Goal: Task Accomplishment & Management: Manage account settings

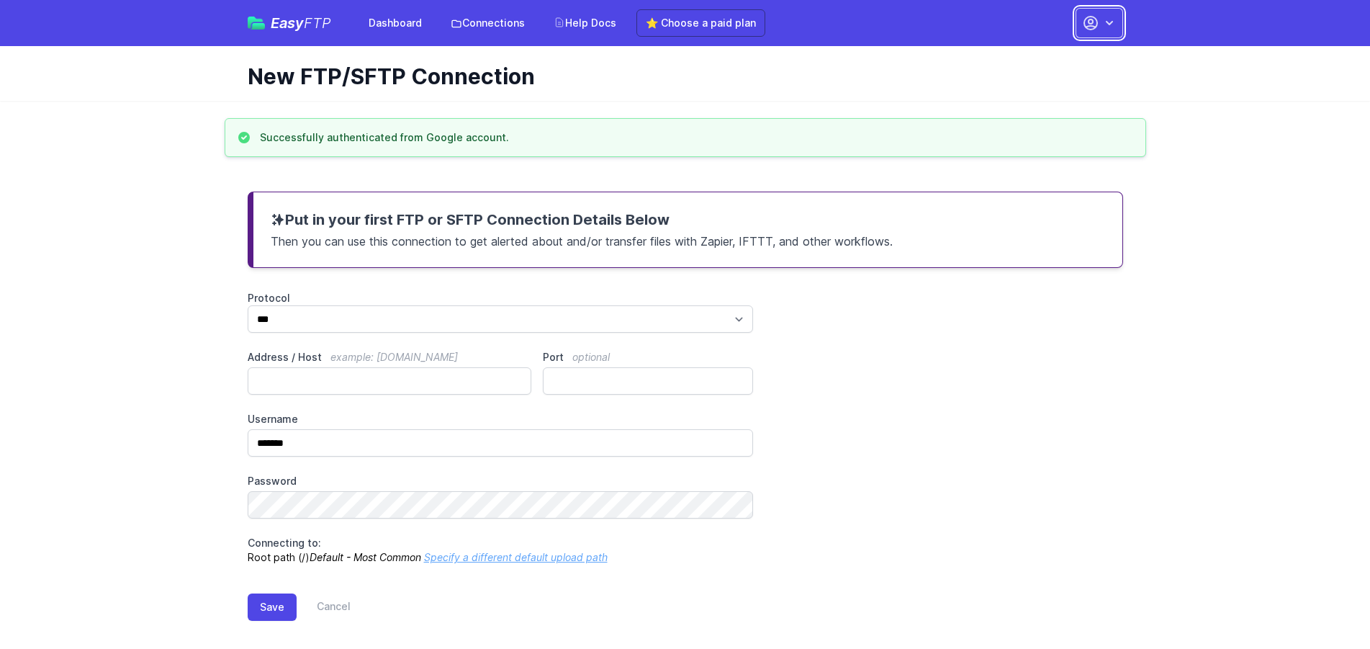
click at [1109, 28] on icon "button" at bounding box center [1109, 23] width 14 height 14
click at [1046, 56] on link "Account Settings" at bounding box center [1054, 60] width 138 height 26
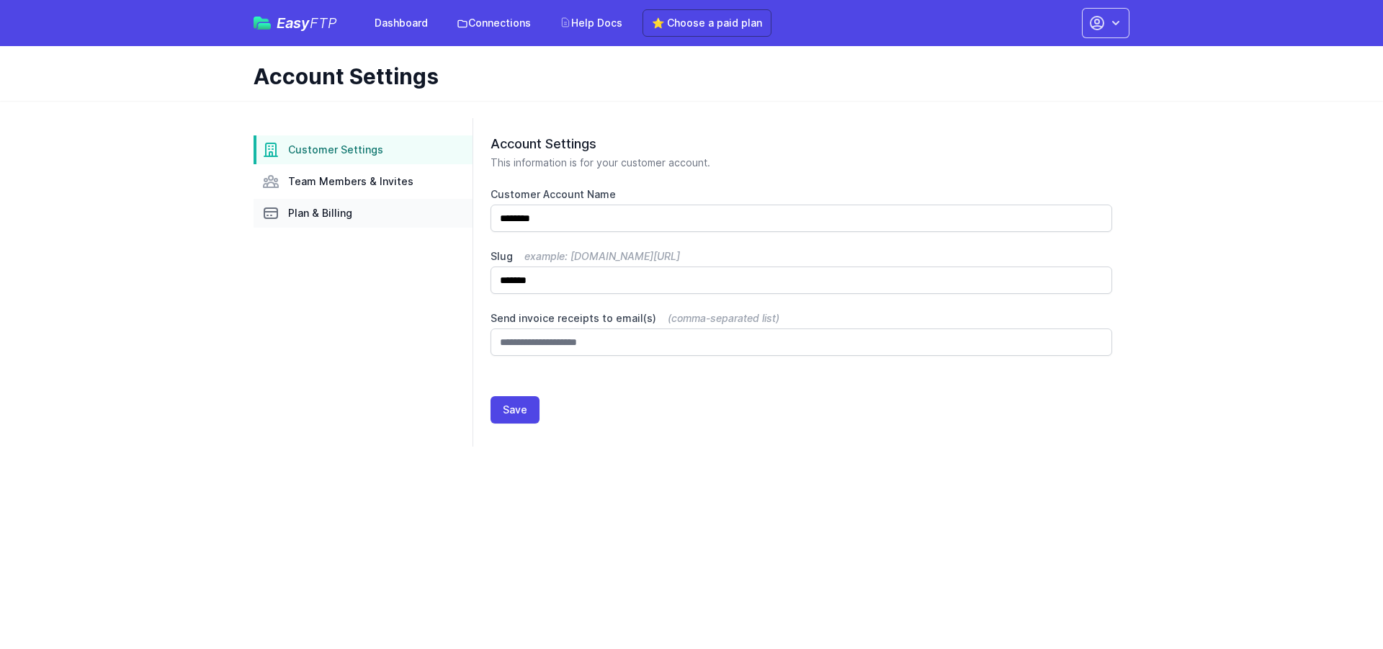
click at [314, 213] on span "Plan & Billing" at bounding box center [320, 213] width 64 height 14
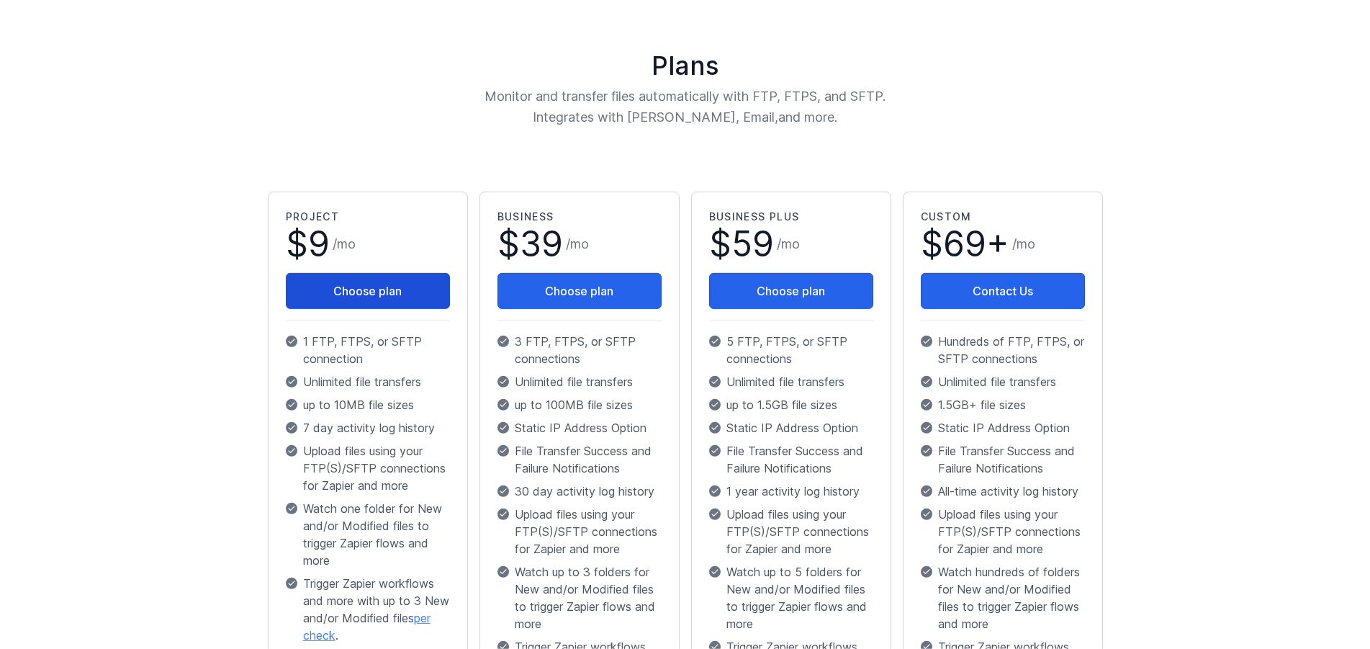
scroll to position [54, 0]
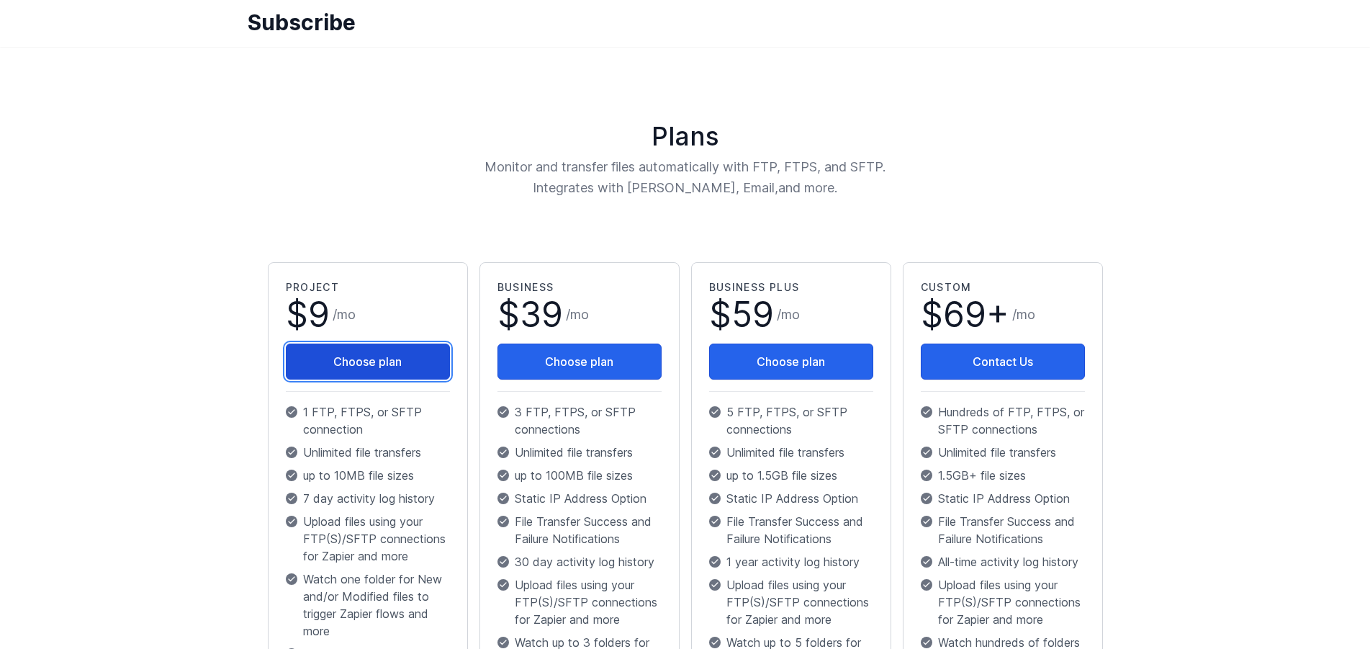
click at [392, 356] on button "Choose plan" at bounding box center [368, 361] width 164 height 36
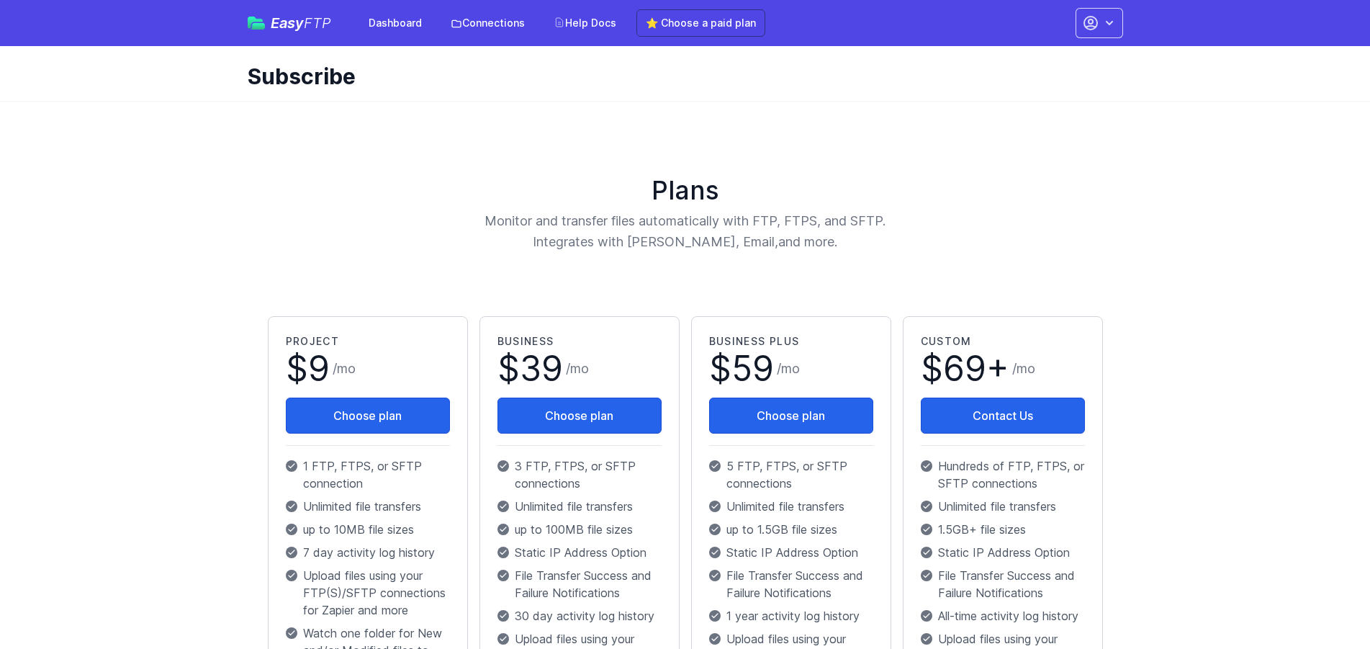
scroll to position [54, 0]
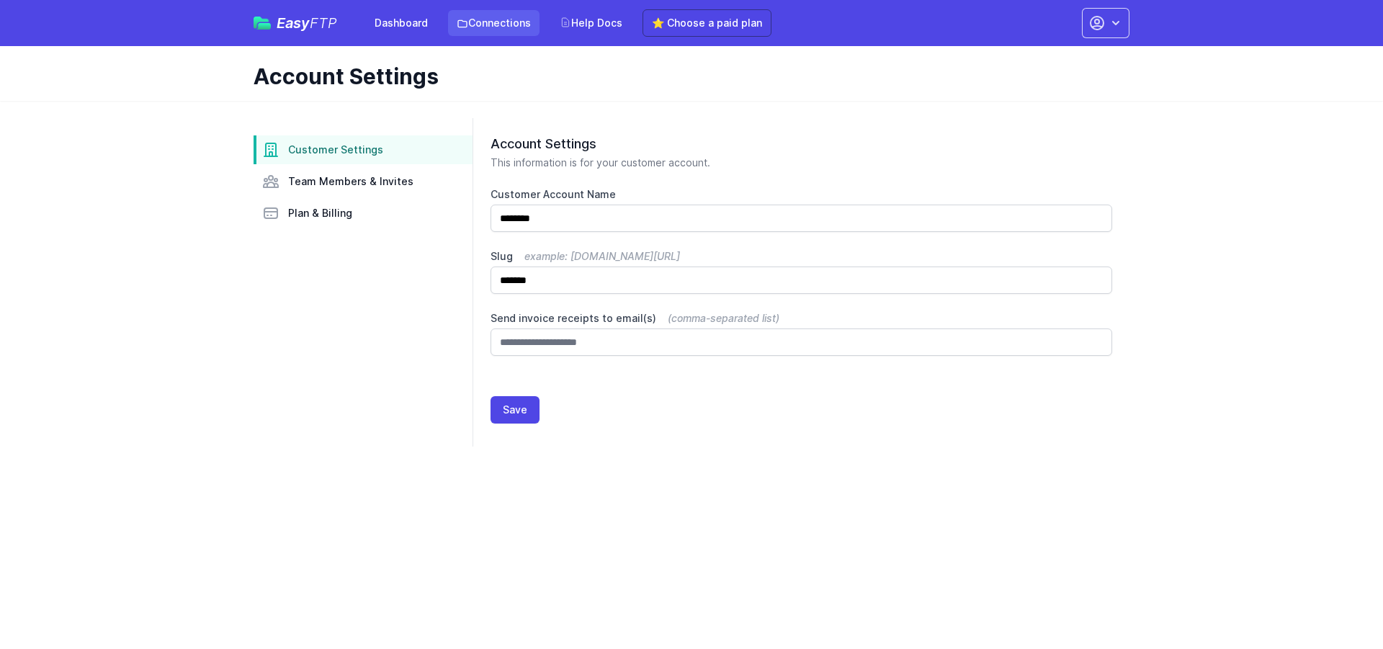
click at [518, 25] on link "Connections" at bounding box center [493, 23] width 91 height 26
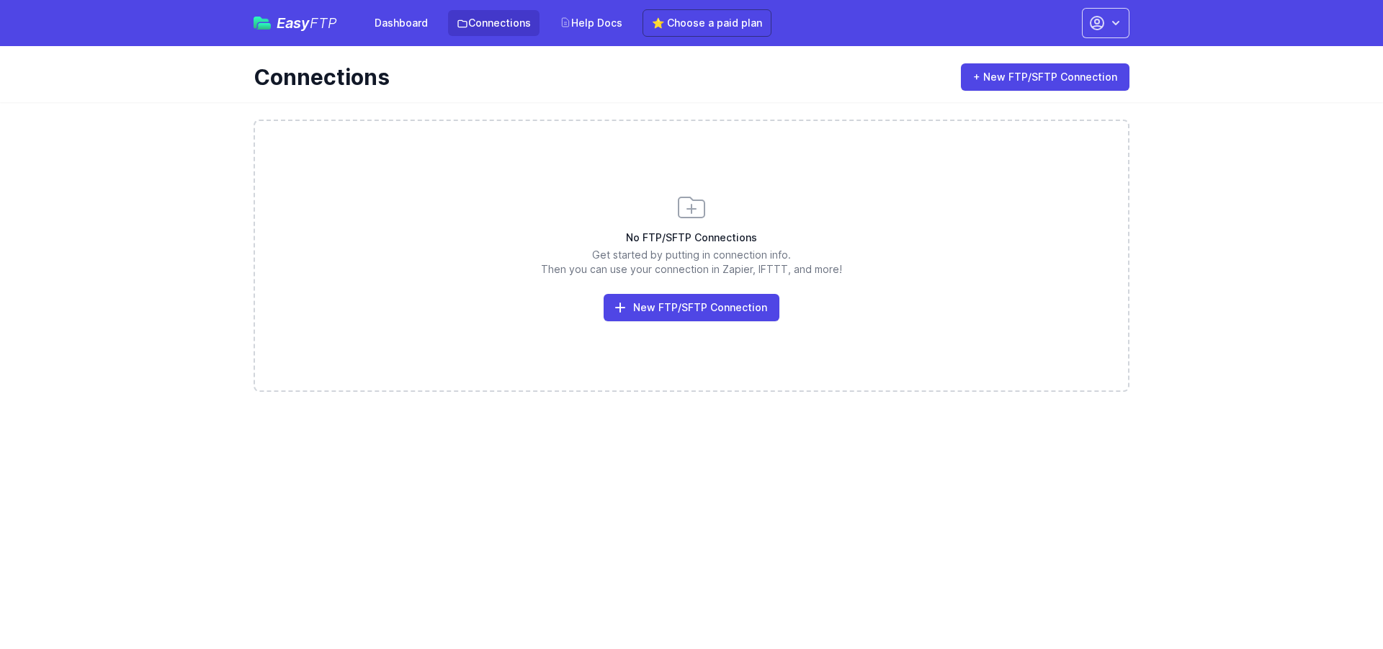
click at [397, 20] on link "Dashboard" at bounding box center [401, 23] width 71 height 26
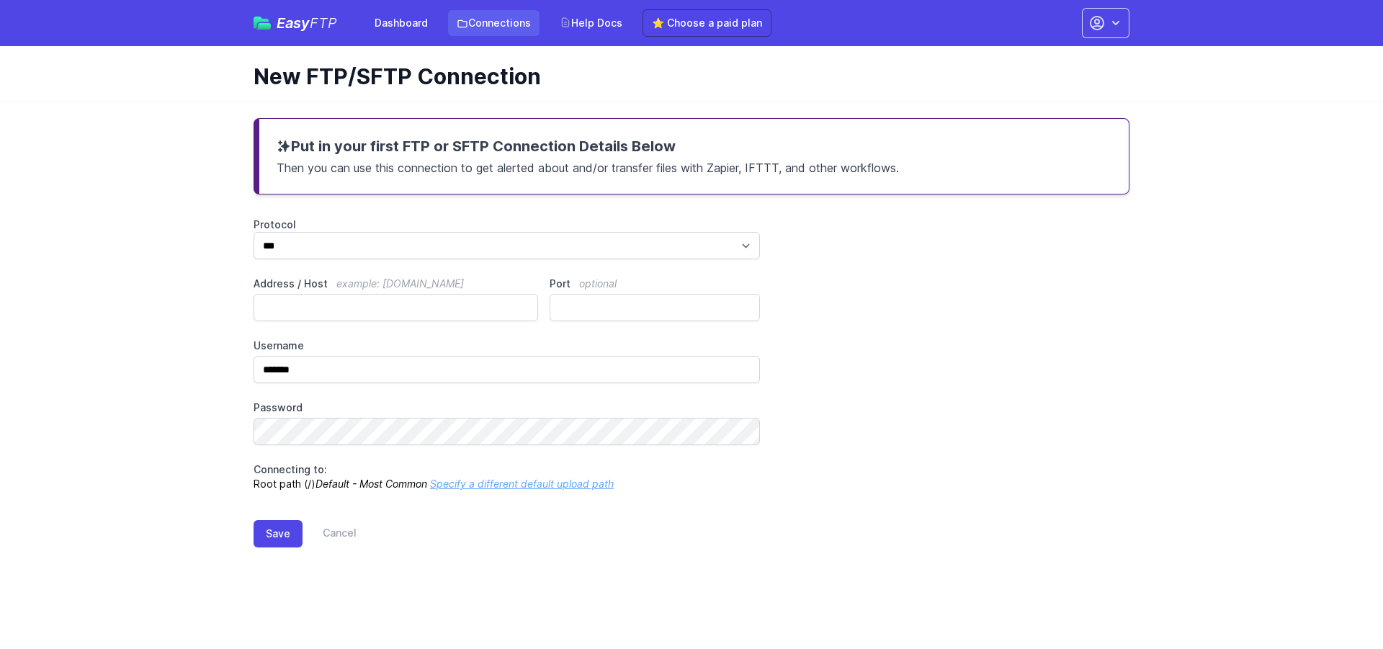
click at [500, 30] on link "Connections" at bounding box center [493, 23] width 91 height 26
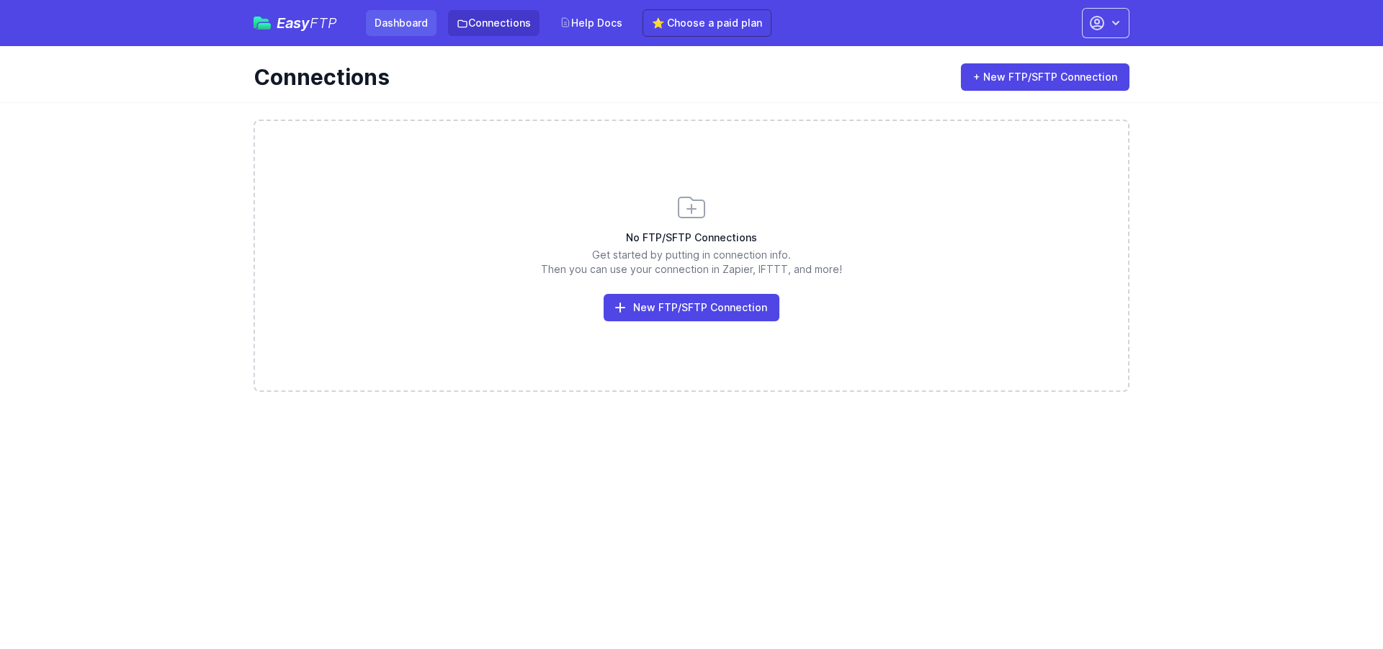
click at [416, 30] on link "Dashboard" at bounding box center [401, 23] width 71 height 26
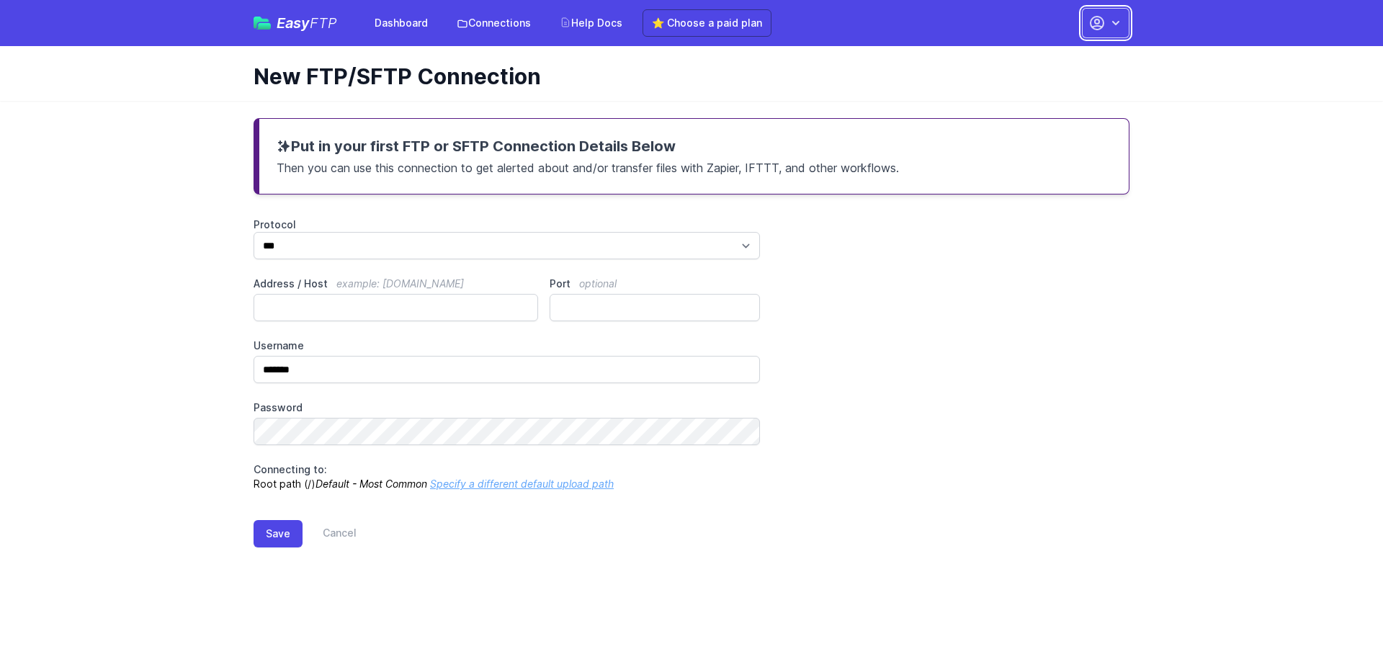
click at [1114, 17] on icon "button" at bounding box center [1115, 23] width 14 height 14
click at [1037, 165] on link "Sign out" at bounding box center [1060, 164] width 138 height 26
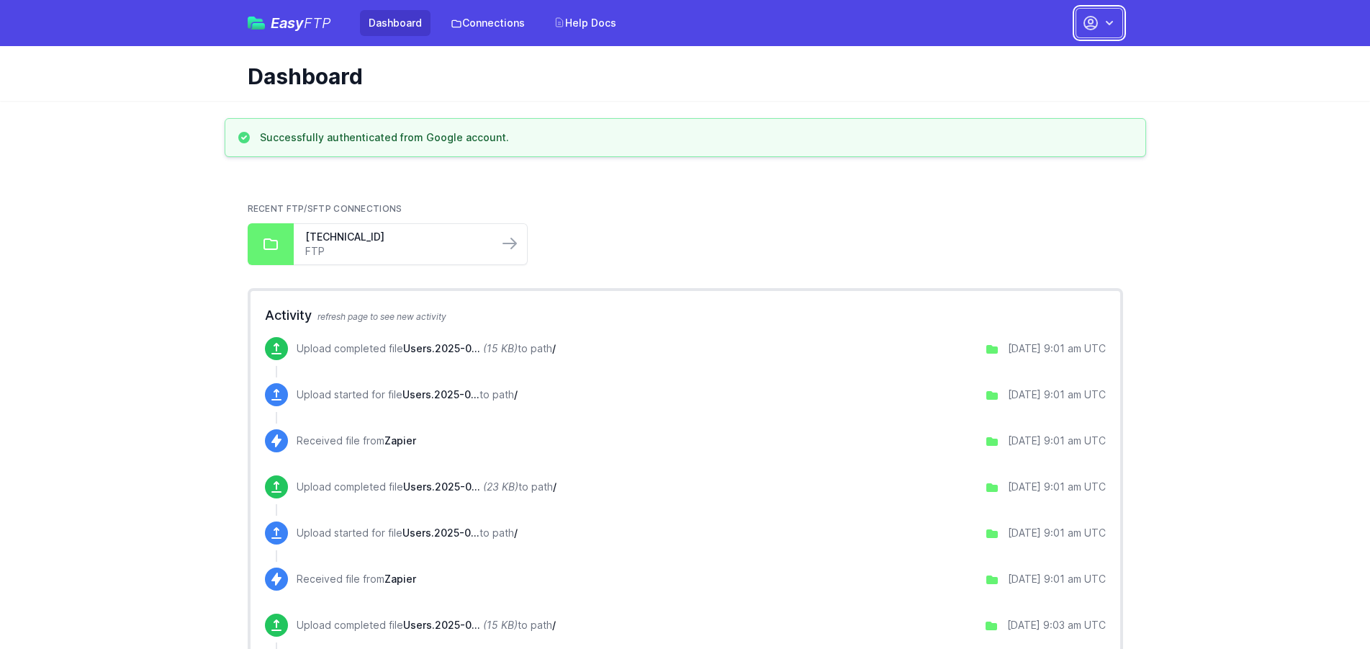
click at [1108, 27] on icon "button" at bounding box center [1109, 23] width 14 height 14
click at [1044, 58] on link "Account Settings" at bounding box center [1054, 60] width 138 height 26
